Goal: Information Seeking & Learning: Learn about a topic

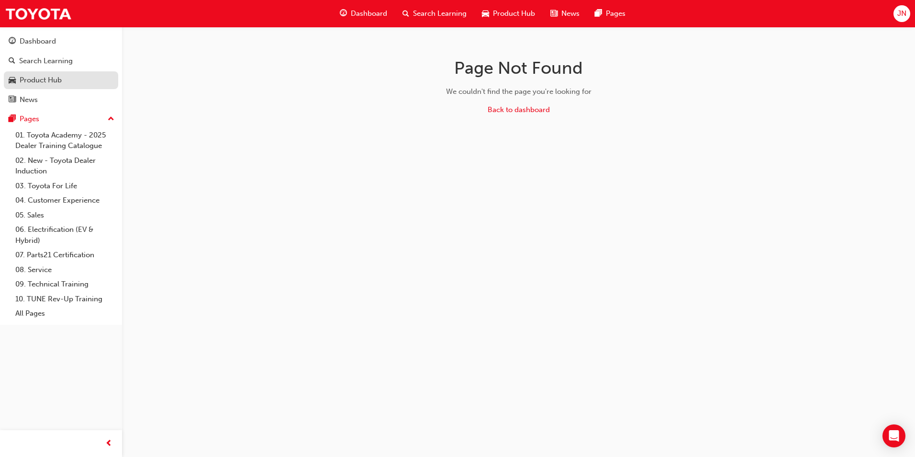
click at [38, 79] on div "Product Hub" at bounding box center [41, 80] width 42 height 11
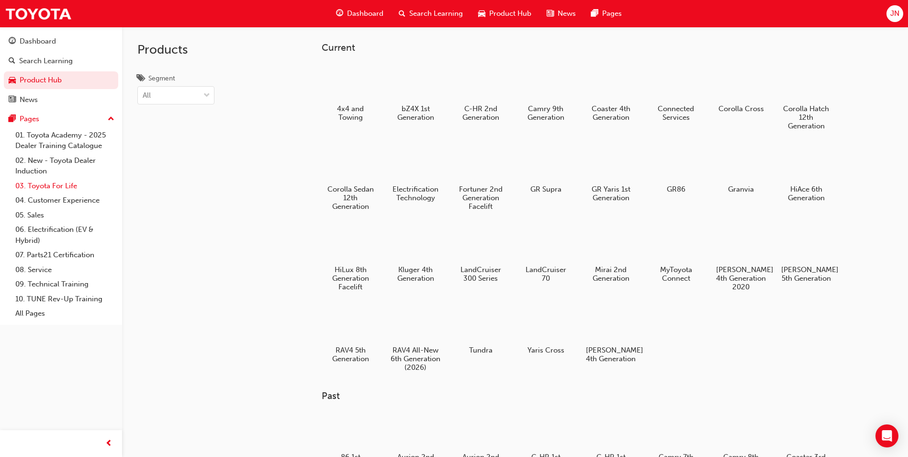
click at [52, 188] on link "03. Toyota For Life" at bounding box center [64, 186] width 107 height 15
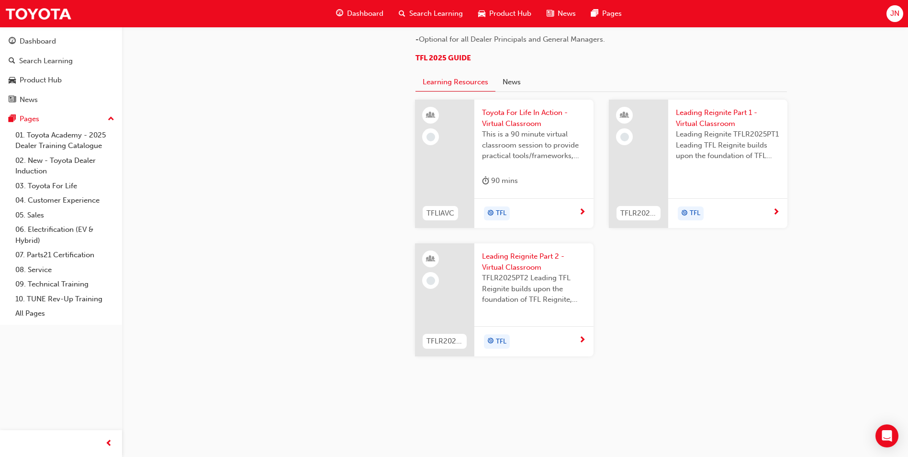
scroll to position [957, 0]
click at [38, 308] on link "All Pages" at bounding box center [64, 313] width 107 height 15
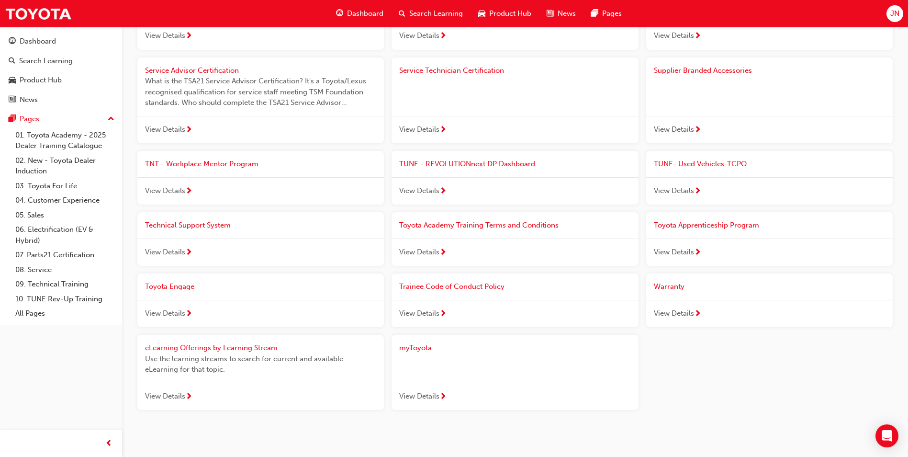
scroll to position [925, 0]
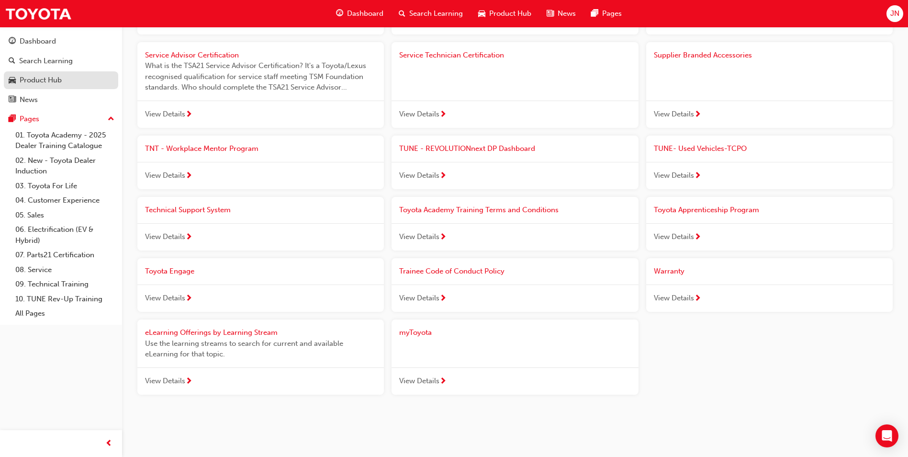
click at [37, 82] on div "Product Hub" at bounding box center [41, 80] width 42 height 11
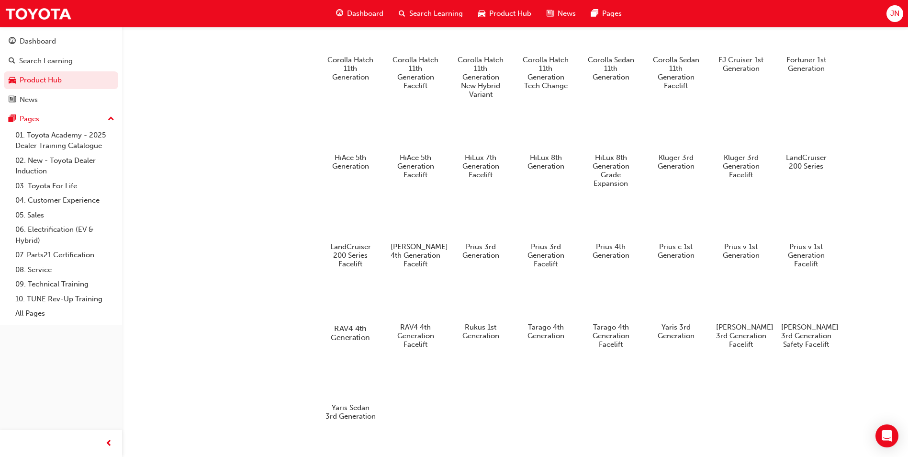
scroll to position [460, 0]
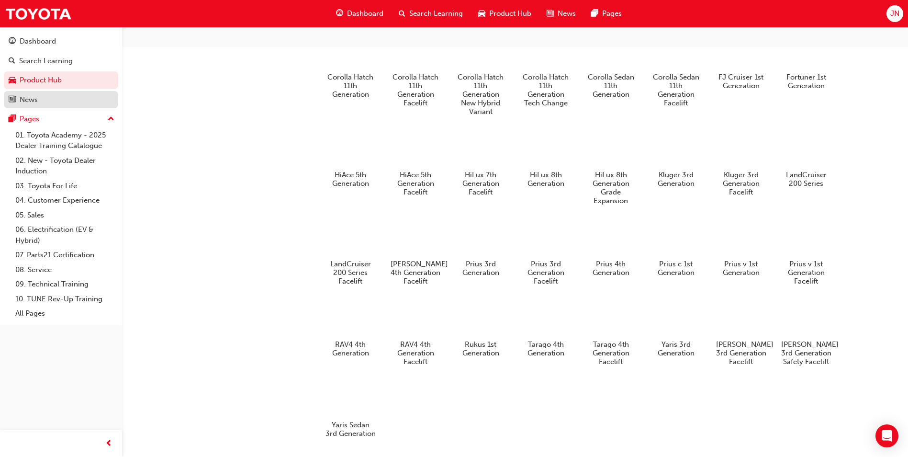
click at [32, 101] on div "News" at bounding box center [29, 99] width 18 height 11
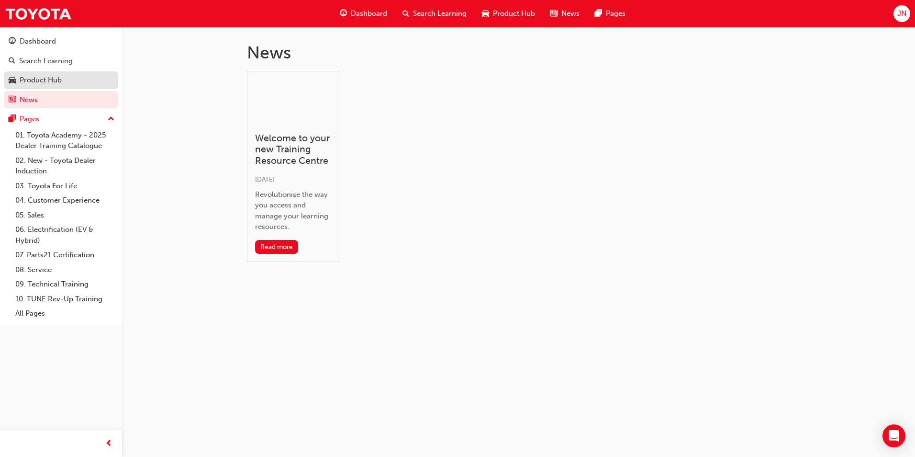
click at [52, 81] on div "Product Hub" at bounding box center [41, 80] width 42 height 11
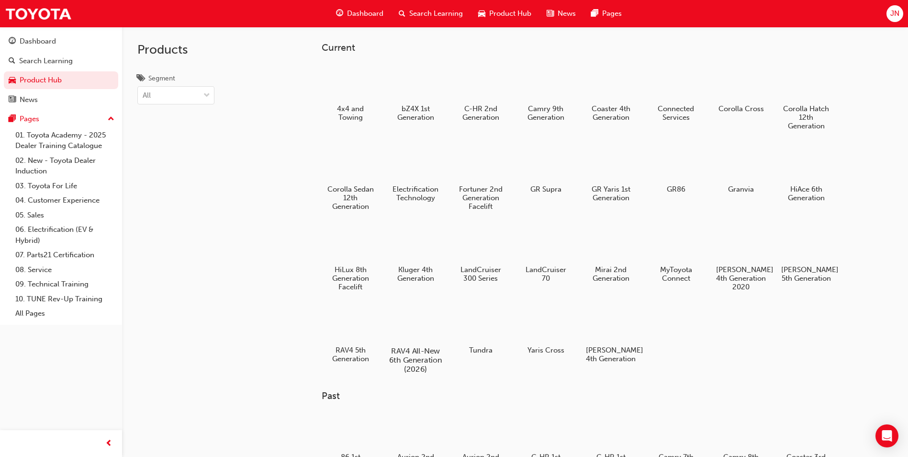
click at [413, 321] on div at bounding box center [415, 323] width 53 height 38
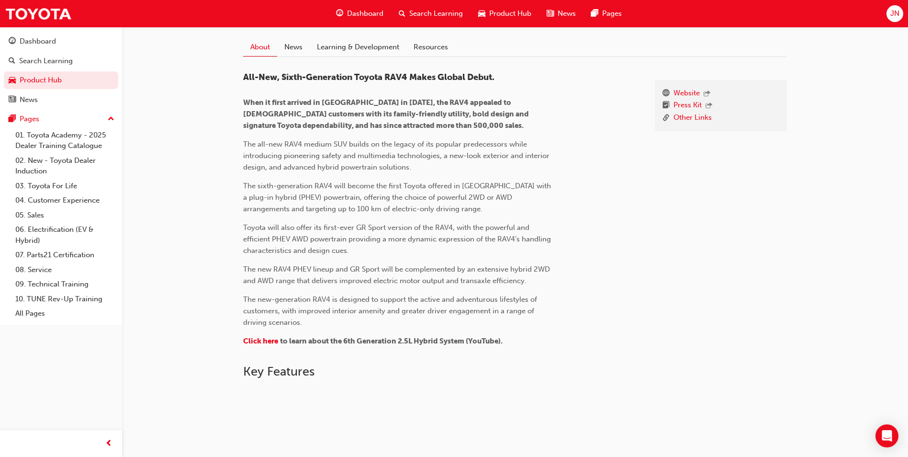
scroll to position [239, 0]
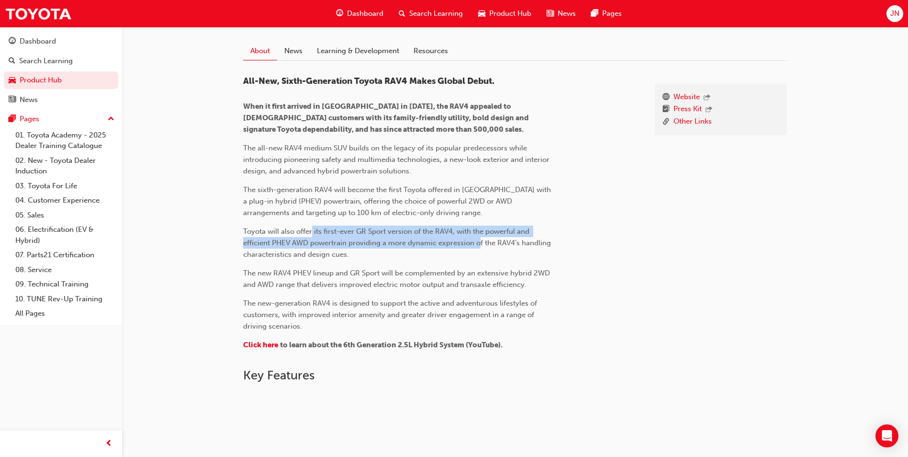
drag, startPoint x: 326, startPoint y: 233, endPoint x: 479, endPoint y: 244, distance: 153.1
click at [479, 244] on span "Toyota will also offer its first-ever GR Sport version of the RAV4, with the po…" at bounding box center [398, 243] width 310 height 32
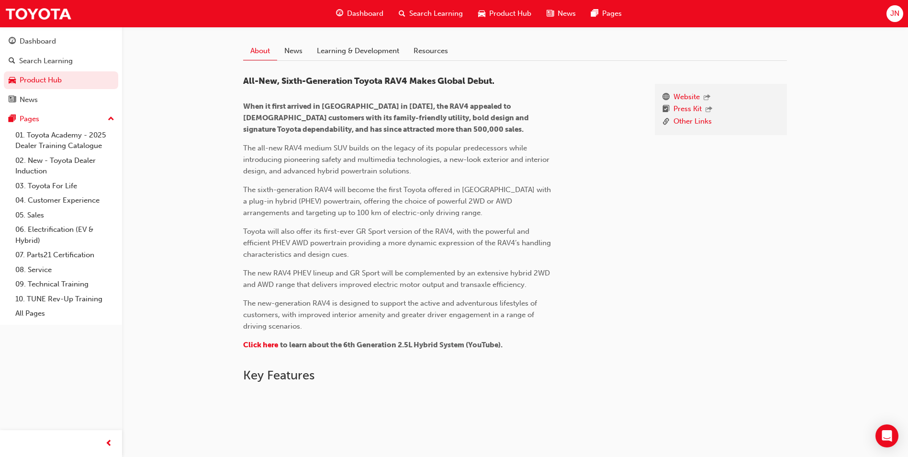
drag, startPoint x: 479, startPoint y: 244, endPoint x: 486, endPoint y: 260, distance: 18.4
click at [486, 260] on div "All-New, Sixth-Generation Toyota RAV4 Makes Global Debut. When it first arrived…" at bounding box center [398, 214] width 311 height 277
click at [24, 135] on link "01. Toyota Academy - 2025 Dealer Training Catalogue" at bounding box center [64, 140] width 107 height 25
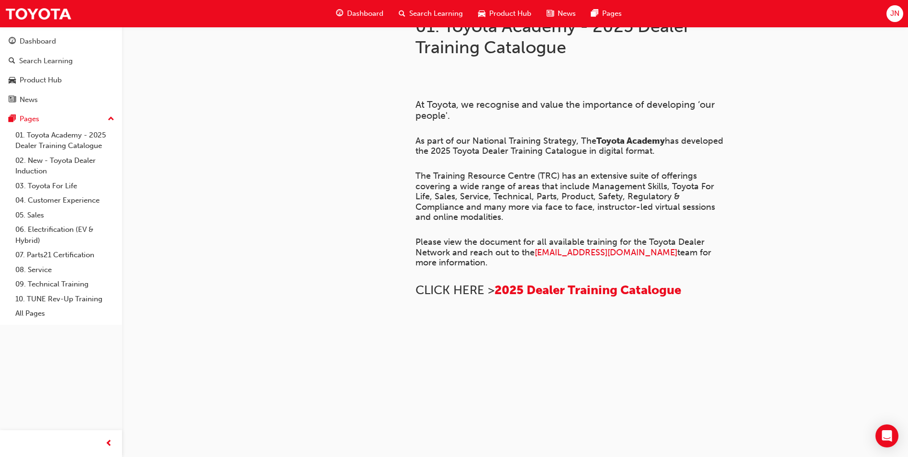
scroll to position [634, 0]
click at [25, 161] on link "02. New - Toyota Dealer Induction" at bounding box center [64, 165] width 107 height 25
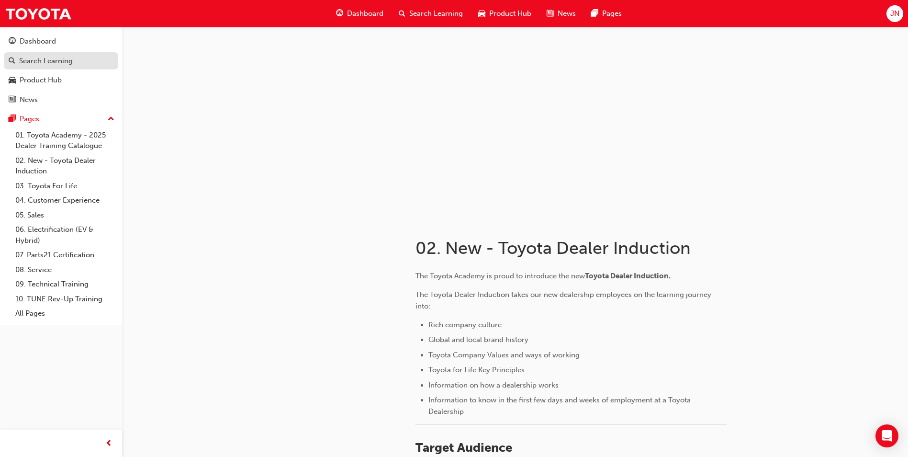
click at [21, 57] on div "Search Learning" at bounding box center [46, 61] width 54 height 11
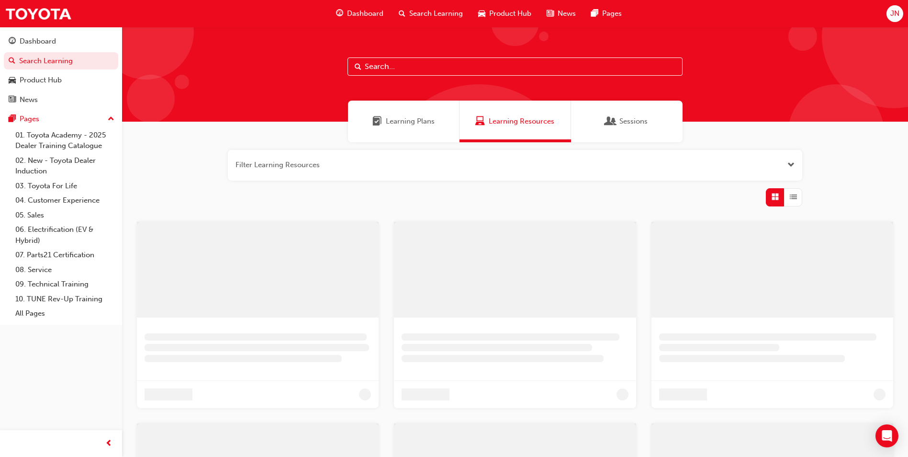
click at [427, 126] on span "Learning Plans" at bounding box center [410, 121] width 49 height 11
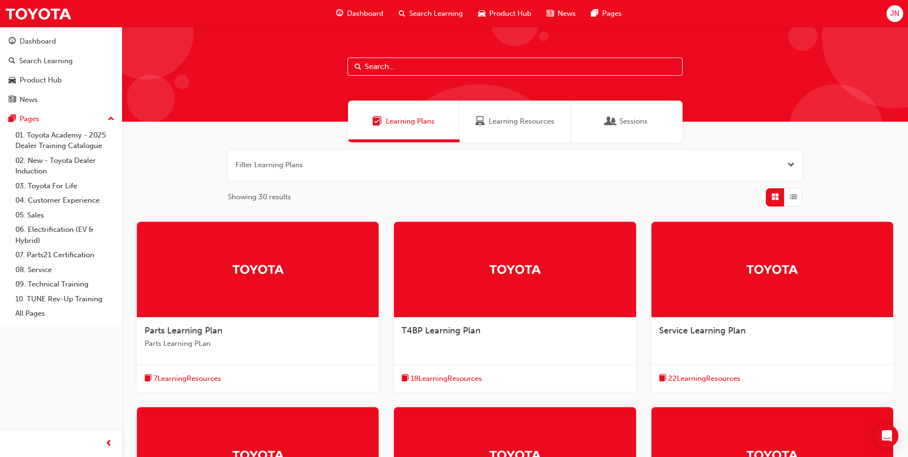
click at [209, 377] on span "7 Learning Resources" at bounding box center [187, 378] width 67 height 11
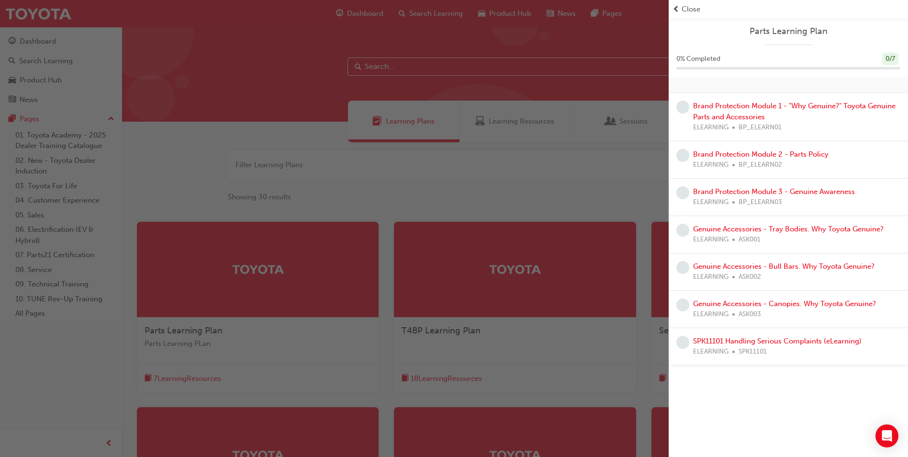
click at [415, 190] on div "button" at bounding box center [334, 228] width 669 height 457
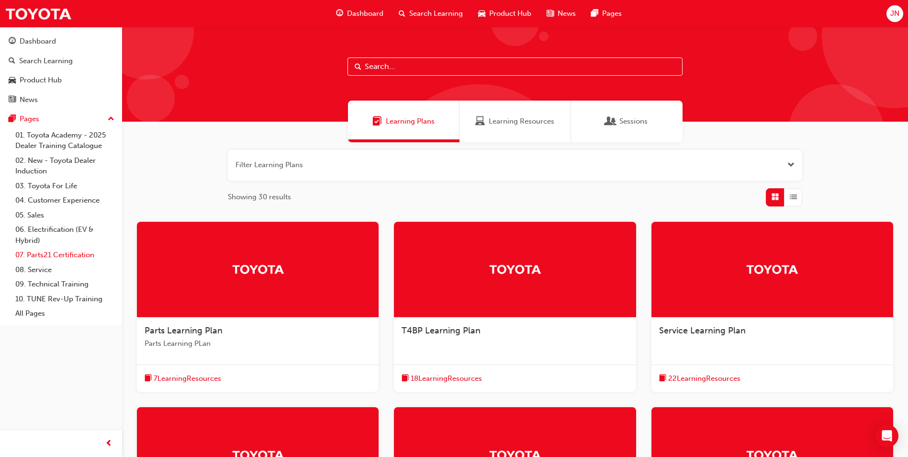
click at [66, 254] on link "07. Parts21 Certification" at bounding box center [64, 254] width 107 height 15
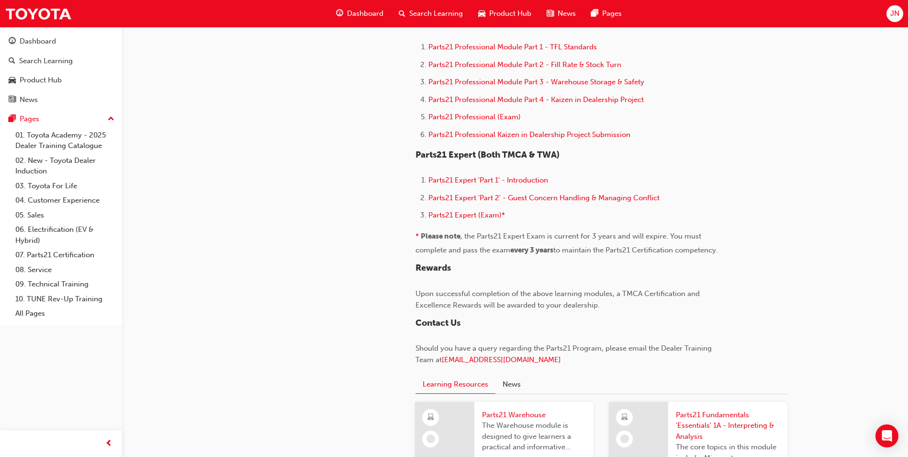
scroll to position [670, 0]
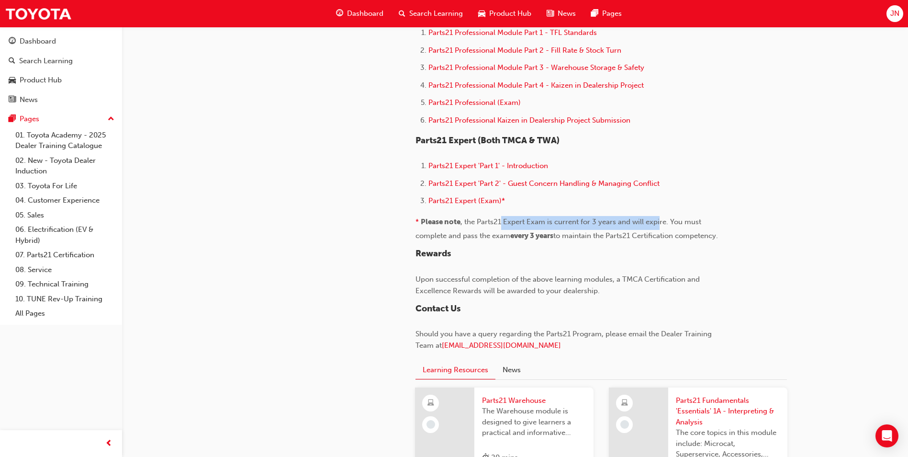
drag, startPoint x: 500, startPoint y: 222, endPoint x: 658, endPoint y: 216, distance: 158.0
click at [658, 216] on p "* Please note , the Parts21 Expert Exam is current for 3 years and will expire.…" at bounding box center [570, 228] width 311 height 25
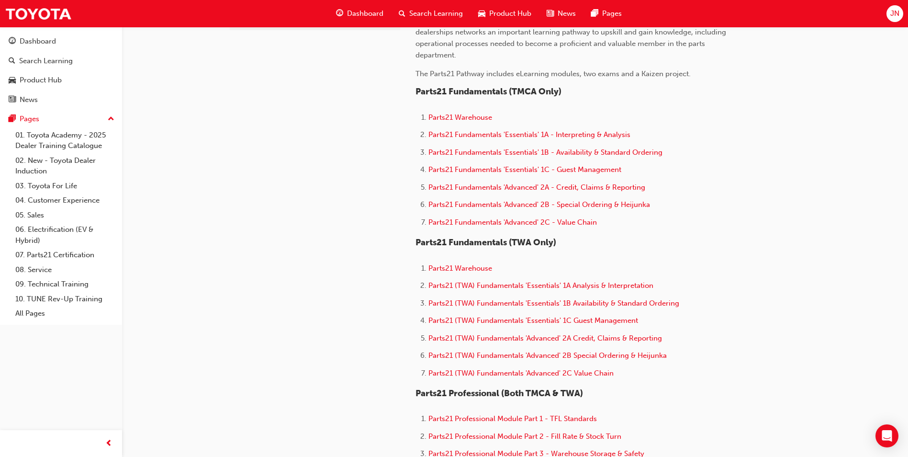
scroll to position [144, 0]
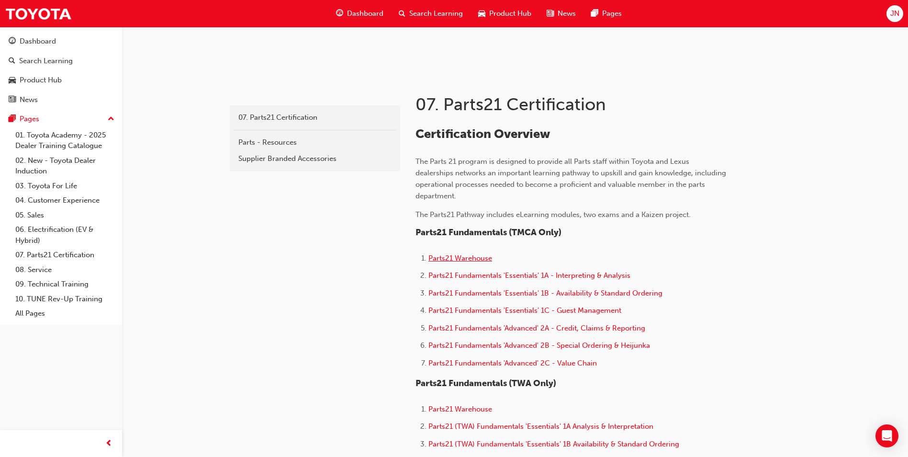
click at [469, 256] on span "Parts21 Warehouse" at bounding box center [460, 258] width 64 height 9
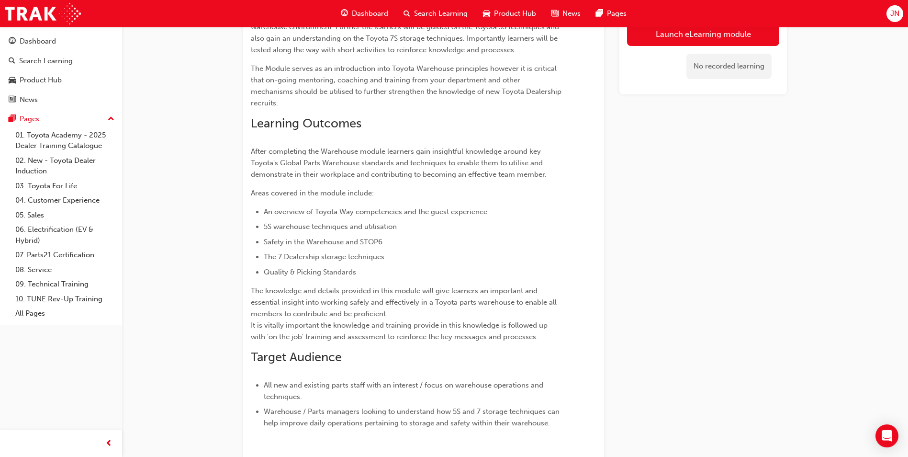
scroll to position [191, 0]
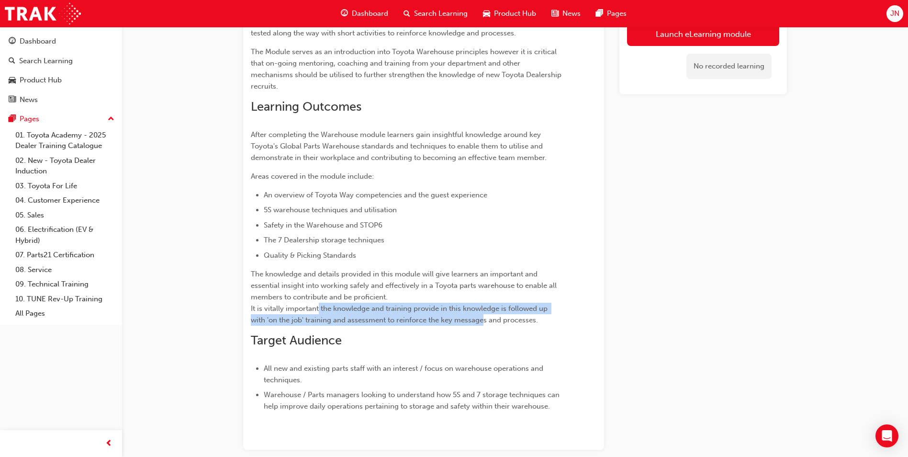
drag, startPoint x: 468, startPoint y: 323, endPoint x: 318, endPoint y: 308, distance: 150.6
click at [318, 308] on span "The knowledge and details provided in this module will give learners an importa…" at bounding box center [405, 296] width 308 height 55
click at [705, 30] on link "Launch eLearning module" at bounding box center [703, 34] width 152 height 24
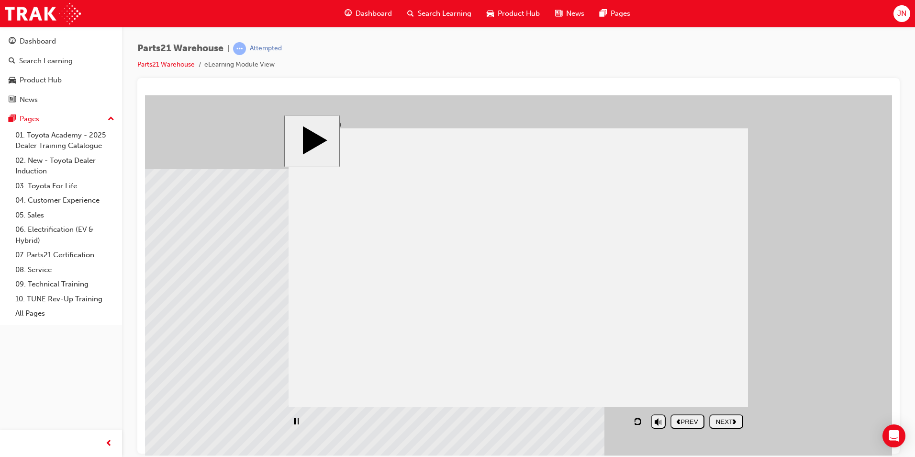
click at [720, 422] on div "NEXT" at bounding box center [726, 420] width 26 height 7
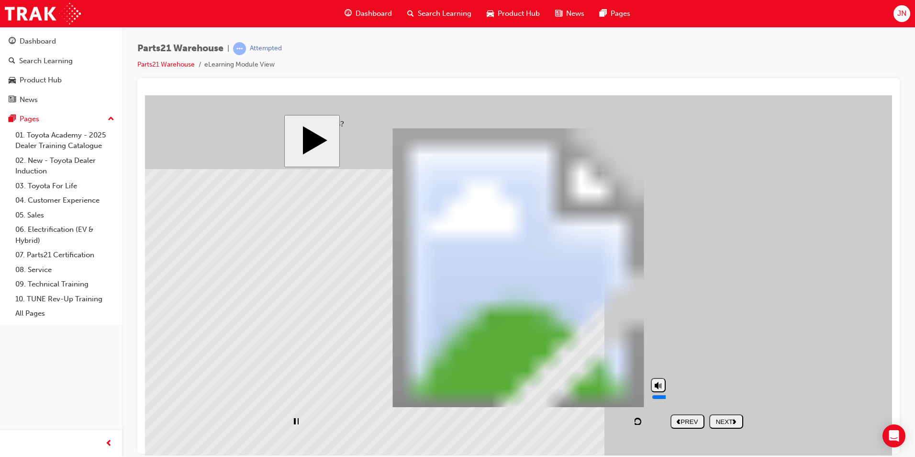
drag, startPoint x: 661, startPoint y: 382, endPoint x: 660, endPoint y: 373, distance: 8.7
click at [660, 373] on div "slide: What is 5S? PARTS21 Warehouse (5S) PARTS21 Warehouse Rectangle 1 home ic…" at bounding box center [518, 274] width 469 height 321
drag, startPoint x: 660, startPoint y: 392, endPoint x: 660, endPoint y: 376, distance: 15.8
type input "10"
click at [660, 392] on input "volume" at bounding box center [683, 396] width 62 height 8
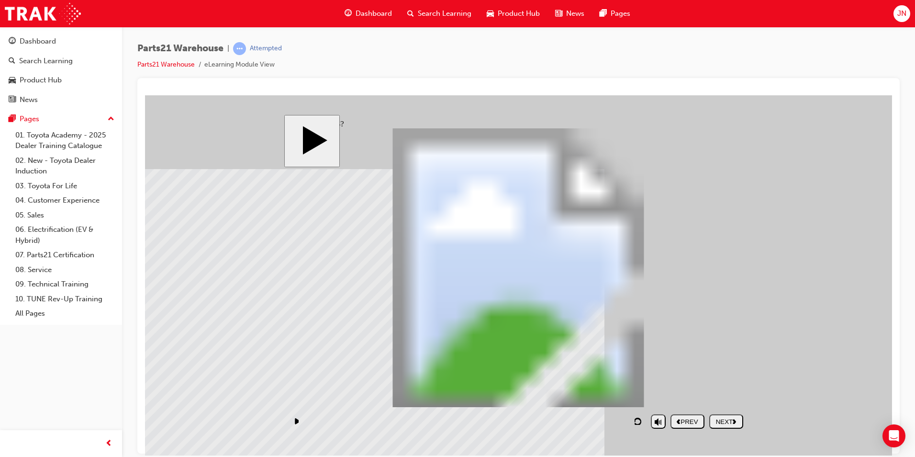
click at [714, 415] on button "NEXT" at bounding box center [726, 421] width 34 height 14
click at [725, 426] on button "NEXT" at bounding box center [726, 421] width 34 height 14
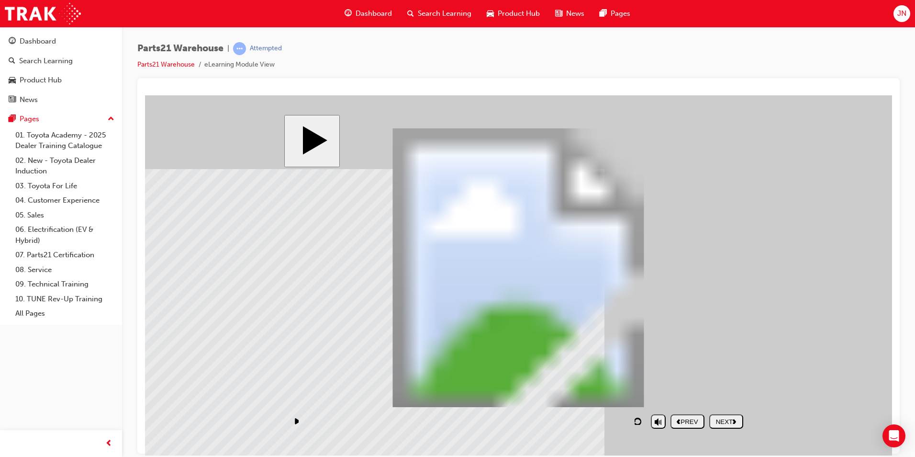
click at [728, 424] on div "NEXT" at bounding box center [726, 420] width 26 height 7
drag, startPoint x: 396, startPoint y: 184, endPoint x: 307, endPoint y: 171, distance: 90.0
drag, startPoint x: 404, startPoint y: 186, endPoint x: 469, endPoint y: 200, distance: 66.5
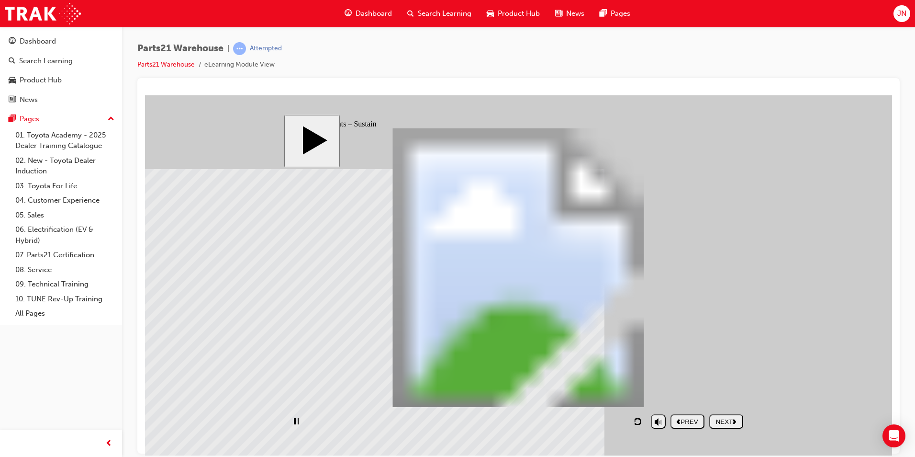
click at [722, 418] on div "NEXT" at bounding box center [726, 420] width 26 height 7
click at [718, 423] on div "NEXT" at bounding box center [726, 420] width 26 height 7
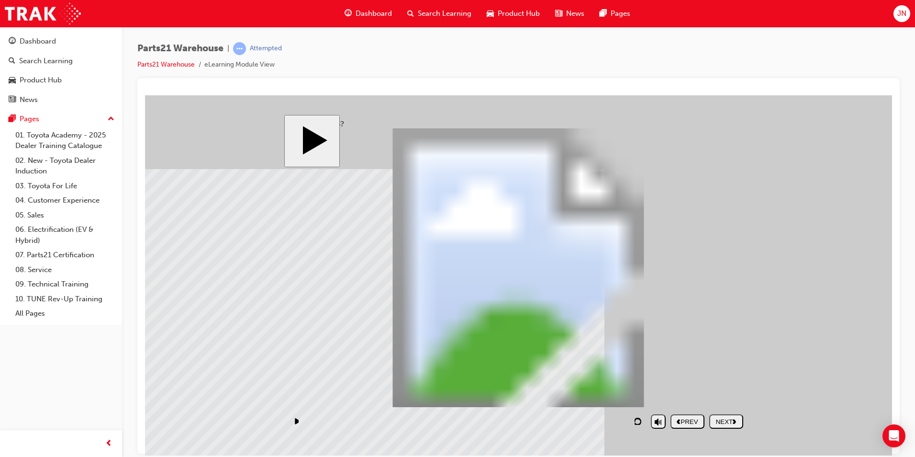
click at [728, 431] on nav "PREV NEXT SUBMIT" at bounding box center [707, 421] width 73 height 22
click at [730, 426] on button "NEXT" at bounding box center [726, 421] width 34 height 14
click at [716, 416] on button "NEXT" at bounding box center [726, 421] width 34 height 14
click at [725, 423] on div "NEXT" at bounding box center [726, 420] width 26 height 7
click at [734, 416] on button "NEXT" at bounding box center [726, 421] width 34 height 14
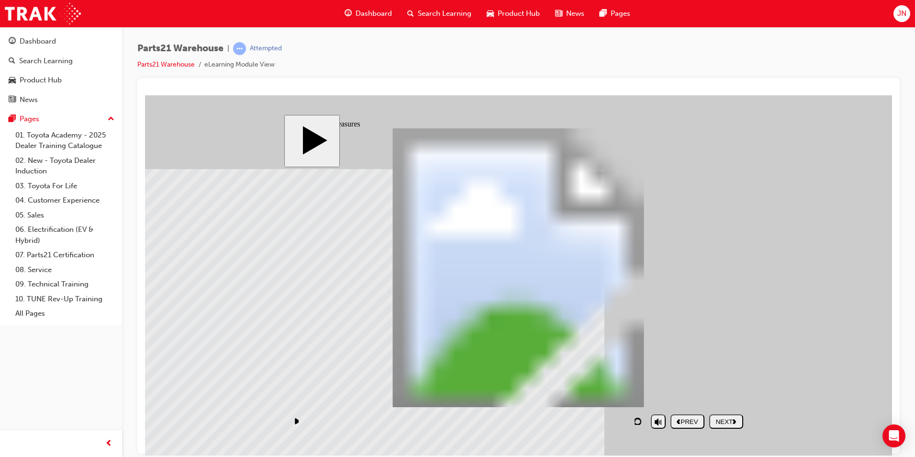
click at [719, 425] on div "NEXT" at bounding box center [726, 420] width 26 height 7
click at [732, 425] on div "NEXT" at bounding box center [726, 420] width 26 height 7
click at [720, 423] on div "NEXT" at bounding box center [726, 420] width 26 height 7
click at [710, 423] on button "NEXT" at bounding box center [726, 421] width 34 height 14
click at [725, 419] on div "NEXT" at bounding box center [726, 420] width 26 height 7
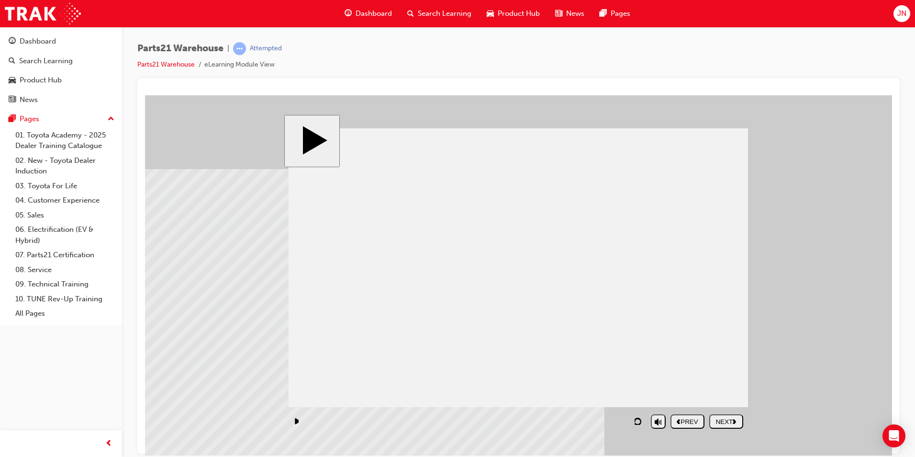
click at [722, 415] on button "NEXT" at bounding box center [726, 421] width 34 height 14
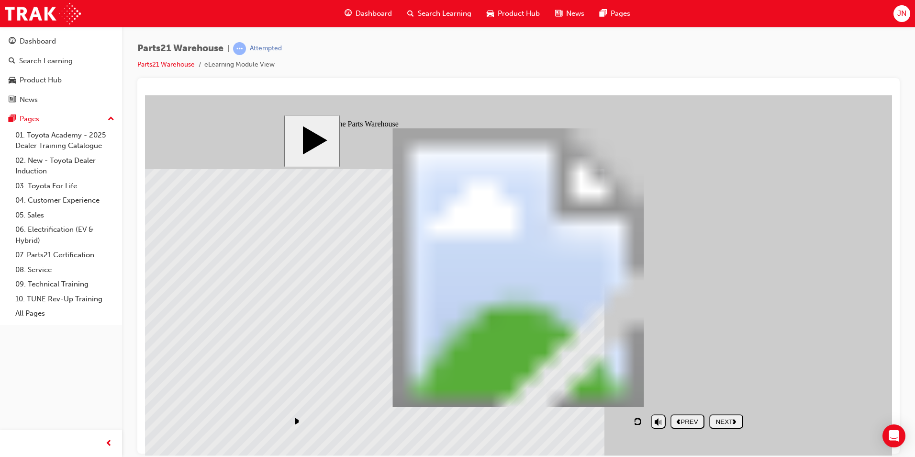
drag, startPoint x: 727, startPoint y: 424, endPoint x: 722, endPoint y: 428, distance: 6.4
click at [728, 424] on div "NEXT" at bounding box center [726, 420] width 26 height 7
click at [727, 426] on button "NEXT" at bounding box center [726, 421] width 34 height 14
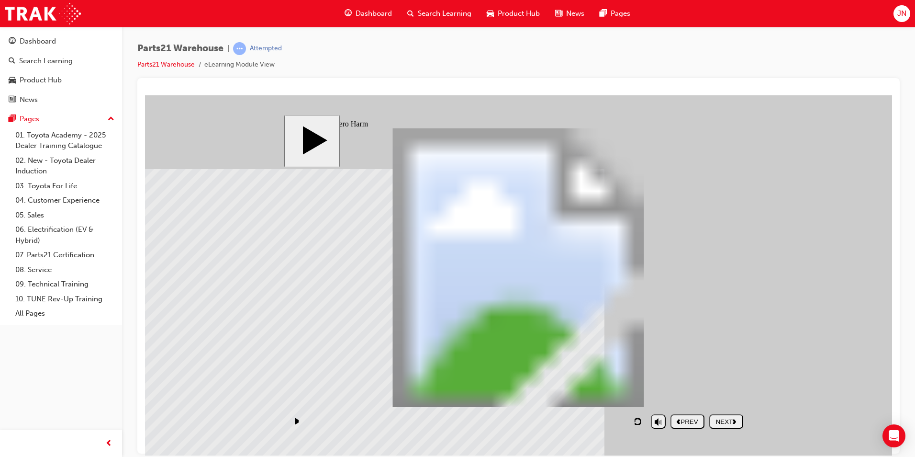
click at [725, 425] on div "NEXT" at bounding box center [726, 420] width 26 height 7
drag, startPoint x: 539, startPoint y: 381, endPoint x: 695, endPoint y: 263, distance: 195.7
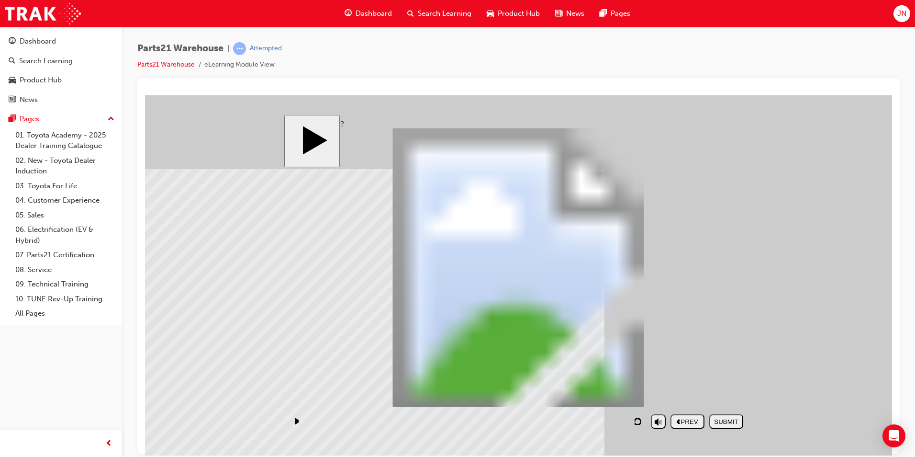
drag, startPoint x: 578, startPoint y: 357, endPoint x: 351, endPoint y: 285, distance: 238.0
drag, startPoint x: 490, startPoint y: 350, endPoint x: 367, endPoint y: 235, distance: 168.0
drag, startPoint x: 643, startPoint y: 393, endPoint x: 371, endPoint y: 207, distance: 329.8
drag, startPoint x: 693, startPoint y: 339, endPoint x: 689, endPoint y: 223, distance: 116.9
click at [728, 415] on button "SUBMIT" at bounding box center [726, 421] width 34 height 14
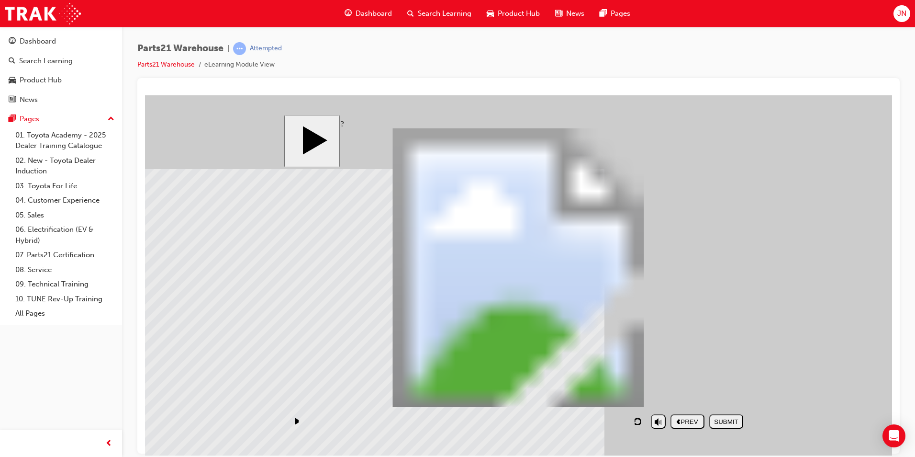
click at [306, 42] on div "Parts21 Warehouse | Attempted Parts21 Warehouse eLearning Module View" at bounding box center [518, 60] width 763 height 36
drag, startPoint x: 660, startPoint y: 386, endPoint x: 661, endPoint y: 372, distance: 14.0
click at [661, 392] on input "volume" at bounding box center [683, 396] width 62 height 8
click at [721, 421] on div "NEXT" at bounding box center [726, 420] width 26 height 7
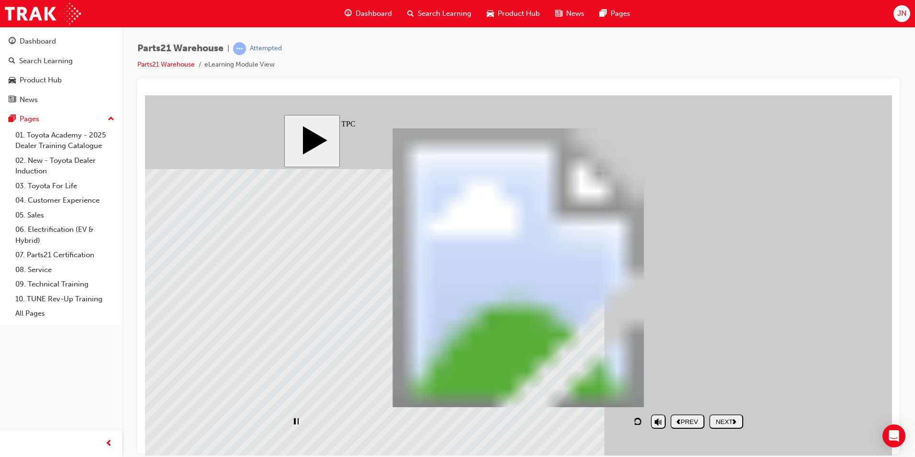
click at [729, 422] on div "NEXT" at bounding box center [726, 420] width 26 height 7
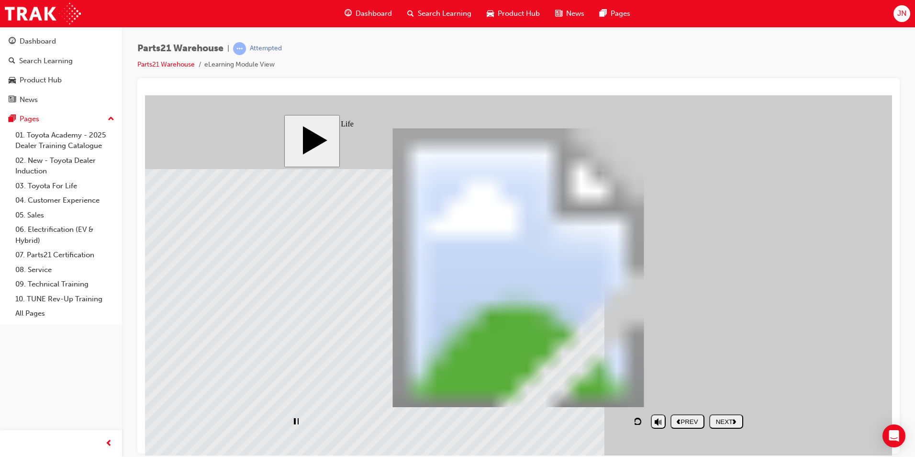
click at [522, 418] on div "playback controls" at bounding box center [468, 421] width 358 height 22
click at [593, 415] on div "playback controls" at bounding box center [468, 421] width 358 height 22
click at [729, 419] on div "NEXT" at bounding box center [726, 420] width 26 height 7
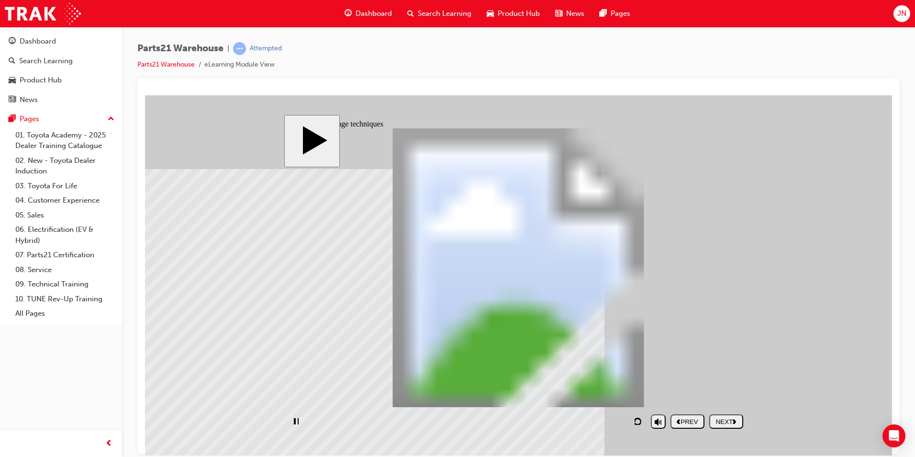
click at [312, 351] on div "Rectangle 3 6 Irregularity control Rectangle 3 5 Separate location for each par…" at bounding box center [519, 271] width 460 height 287
drag, startPoint x: 228, startPoint y: 176, endPoint x: 373, endPoint y: 191, distance: 146.4
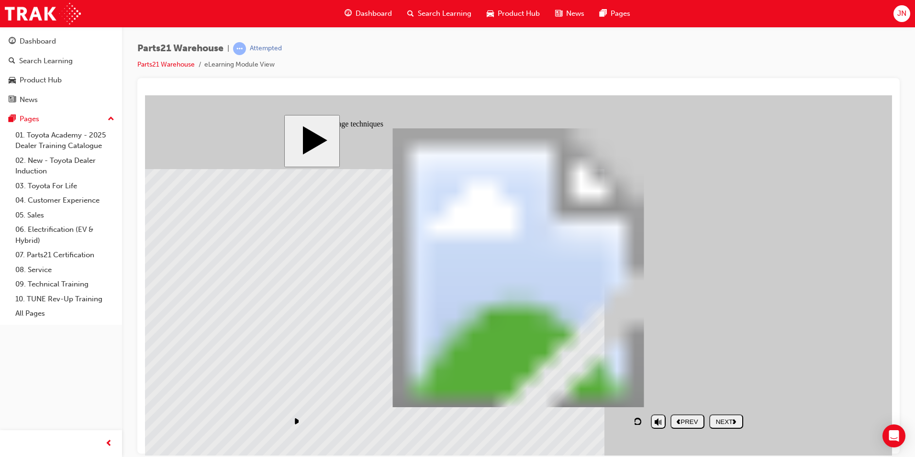
click at [227, 176] on body "slide: The 7 storage techniques Rectangle 3 7 Store by movement Rectangle 3 6 I…" at bounding box center [518, 275] width 747 height 360
click at [727, 421] on div "NEXT" at bounding box center [726, 420] width 26 height 7
drag, startPoint x: 338, startPoint y: 203, endPoint x: 326, endPoint y: 201, distance: 12.3
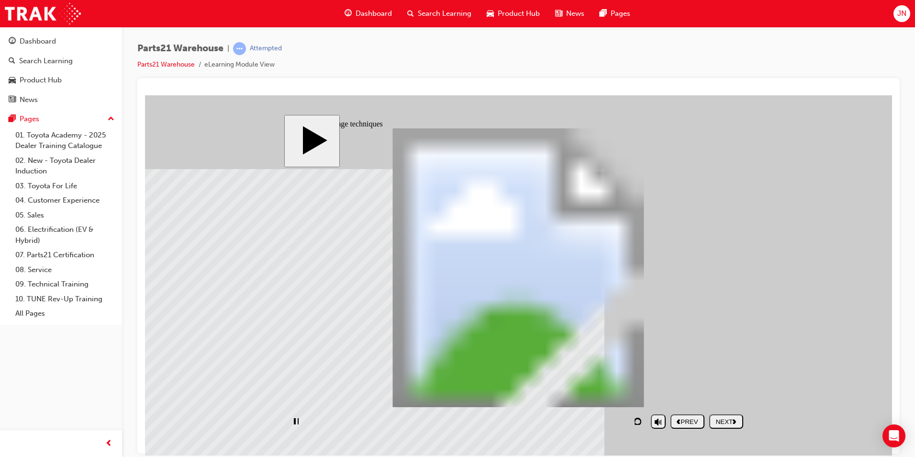
click at [718, 421] on div "NEXT" at bounding box center [726, 420] width 26 height 7
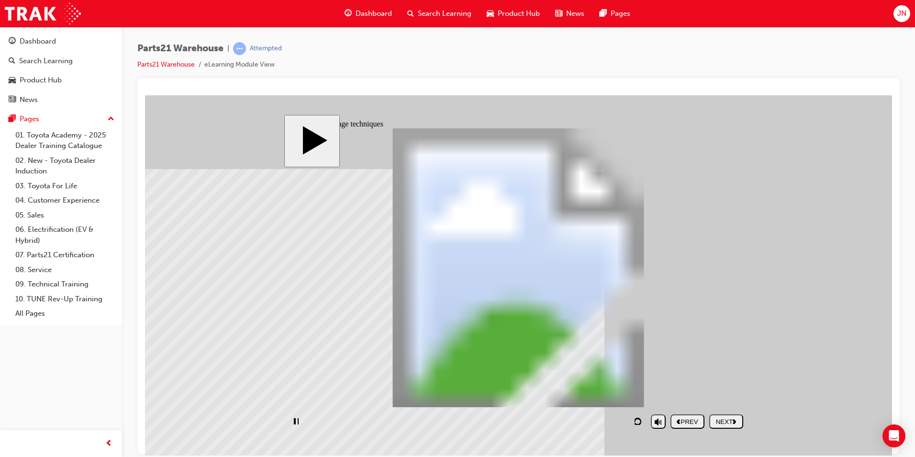
click at [731, 418] on div "NEXT" at bounding box center [726, 420] width 26 height 7
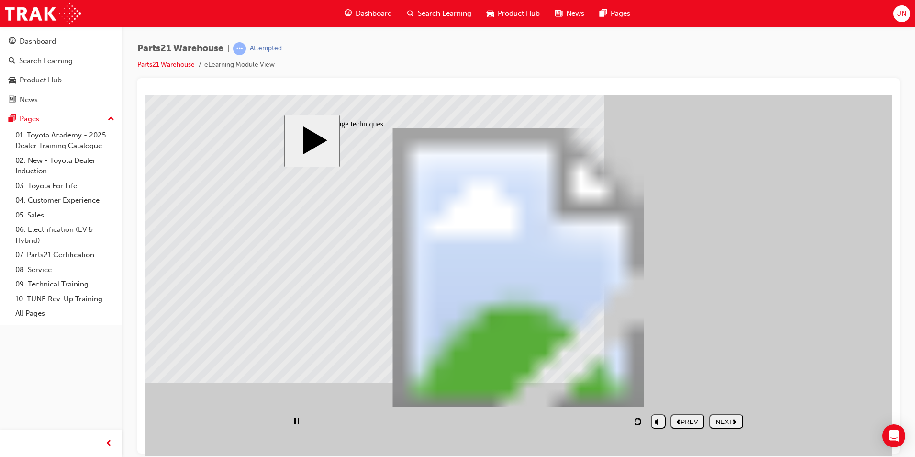
click at [727, 413] on nav "PREV NEXT SUBMIT" at bounding box center [707, 421] width 73 height 22
type input "40"
click at [727, 419] on div "NEXT" at bounding box center [726, 420] width 26 height 7
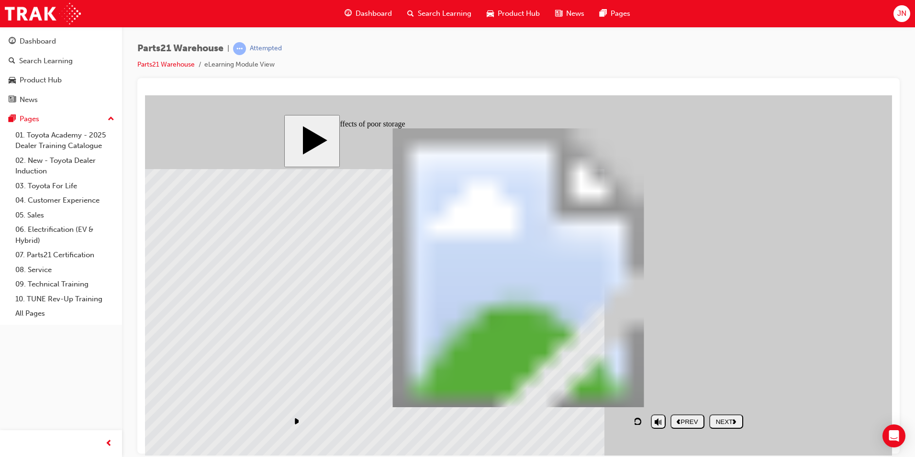
click at [727, 419] on div "NEXT" at bounding box center [726, 420] width 26 height 7
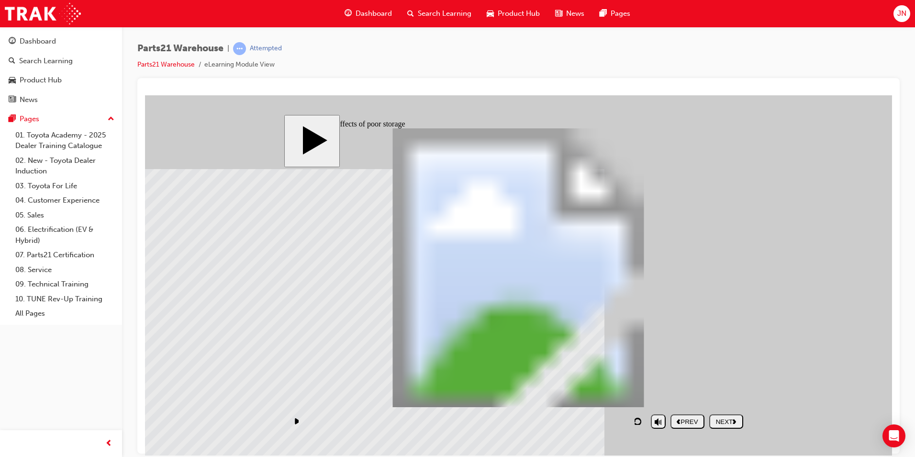
click at [397, 308] on div "Rectangle 1 Rectangle 1 Rectangle 1 Rectangle 1 PARTS21 Warehouse (Storage tech…" at bounding box center [519, 271] width 460 height 287
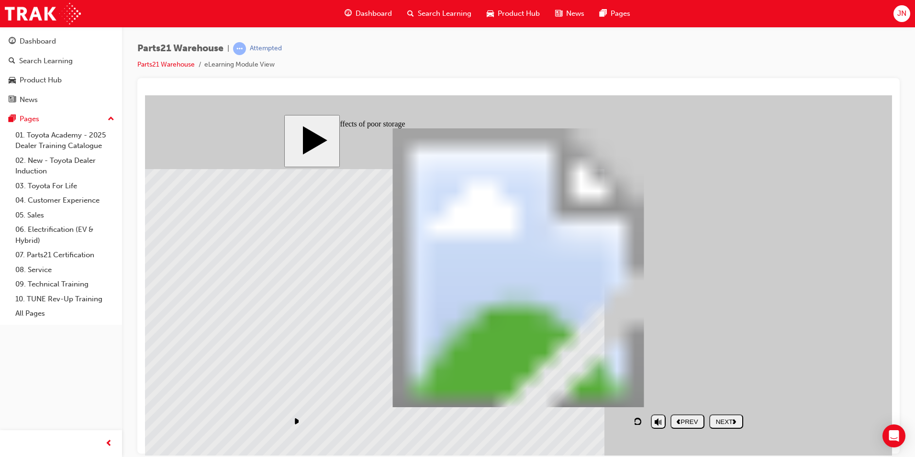
click at [723, 426] on button "NEXT" at bounding box center [726, 421] width 34 height 14
checkbox input "true"
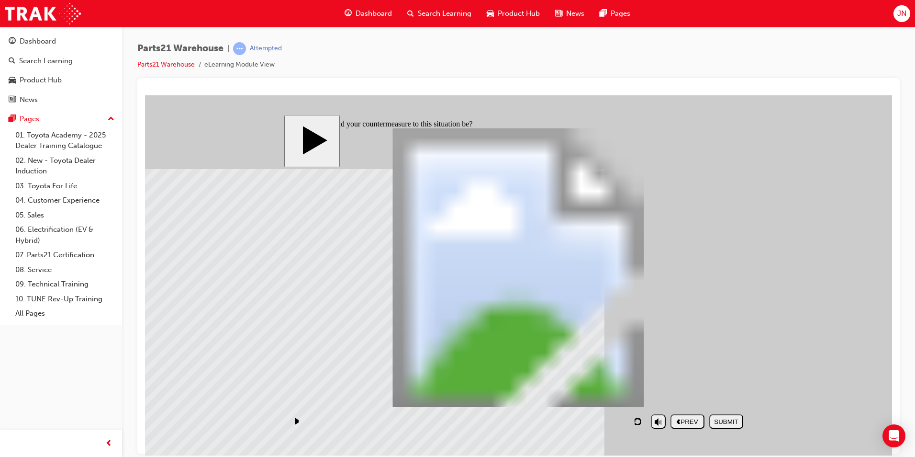
checkbox input "true"
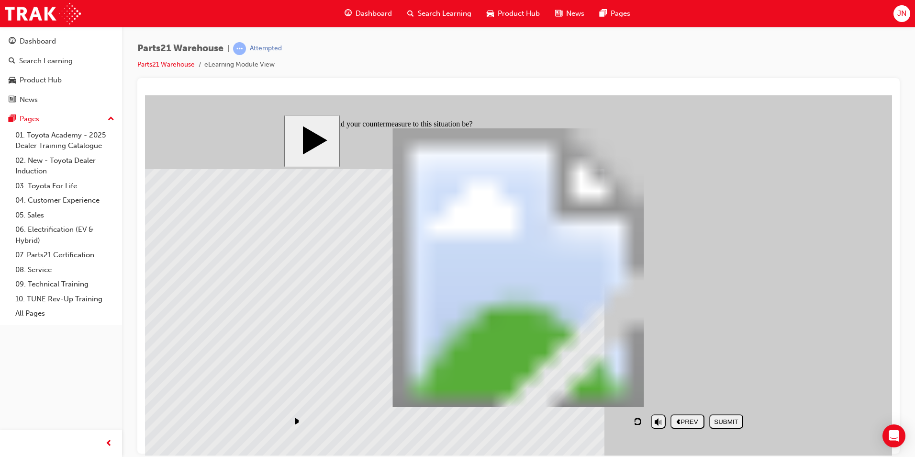
checkbox input "false"
click at [711, 413] on nav "PREV NEXT SUBMIT" at bounding box center [707, 421] width 73 height 22
click at [718, 420] on div "SUBMIT" at bounding box center [726, 420] width 26 height 7
click at [736, 420] on polygon "next" at bounding box center [734, 420] width 3 height 5
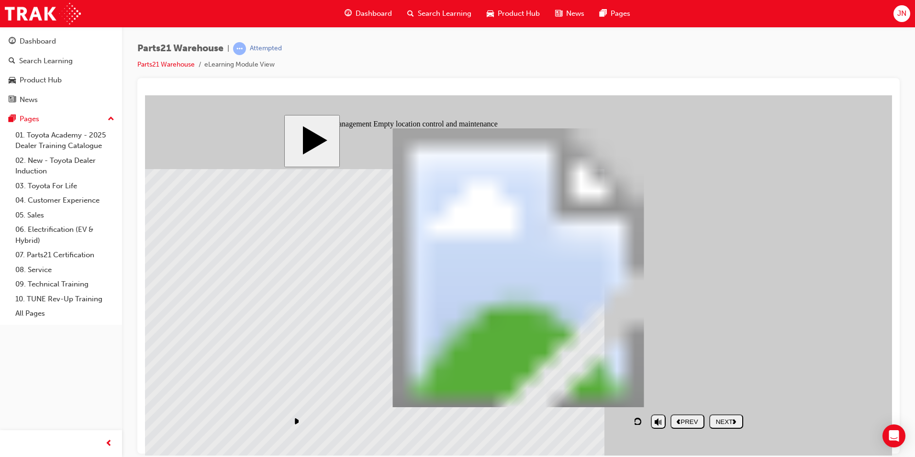
click at [721, 420] on div "NEXT" at bounding box center [726, 420] width 26 height 7
click at [726, 421] on div "NEXT" at bounding box center [726, 420] width 26 height 7
